Goal: Information Seeking & Learning: Find specific fact

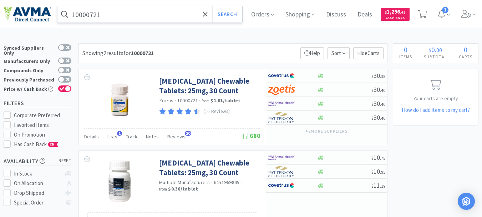
click at [128, 17] on input "10000721" at bounding box center [149, 14] width 185 height 16
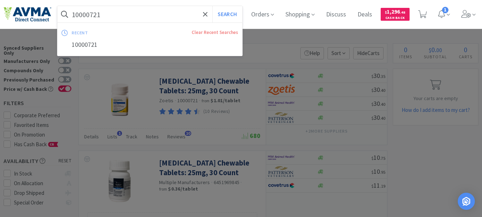
paste input "038664"
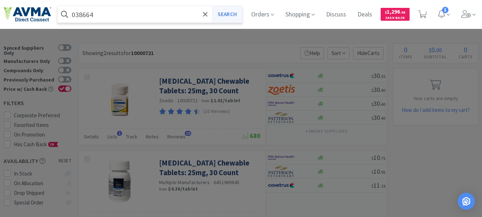
type input "038664"
click at [231, 13] on button "Search" at bounding box center [227, 14] width 30 height 16
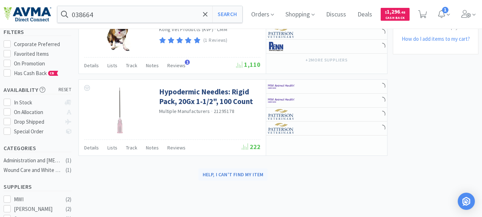
scroll to position [71, 0]
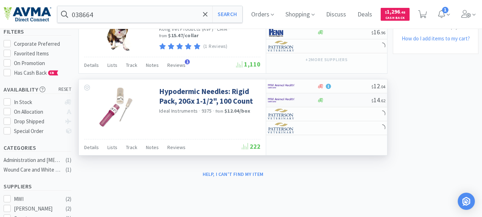
click at [283, 101] on img at bounding box center [281, 100] width 27 height 11
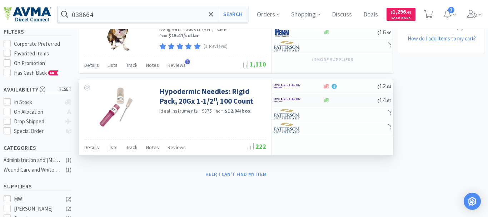
select select "1"
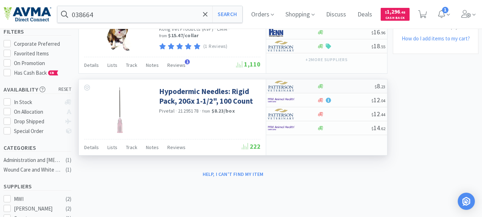
click at [269, 86] on img at bounding box center [281, 86] width 27 height 11
select select "1"
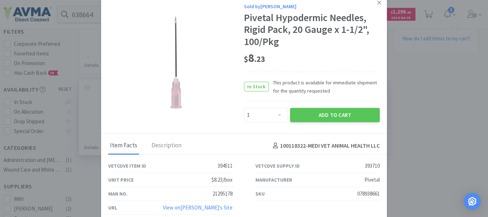
click at [362, 194] on div "078938661" at bounding box center [368, 193] width 22 height 9
copy div "078938661"
